Goal: Ask a question

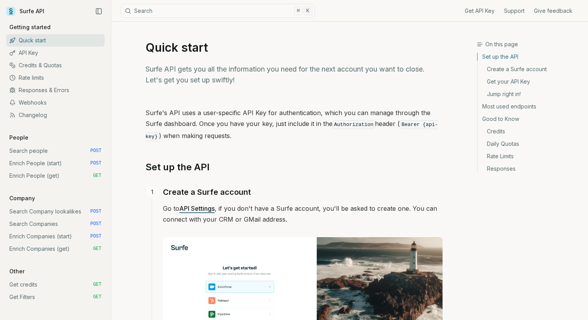
click at [145, 16] on button "Search ⌘ K" at bounding box center [217, 11] width 194 height 14
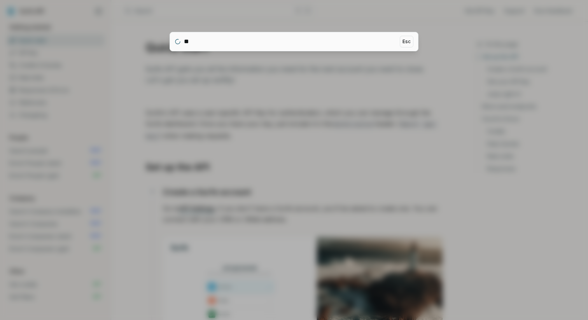
type input "***"
click at [204, 56] on div at bounding box center [294, 160] width 588 height 320
